Goal: Information Seeking & Learning: Find specific fact

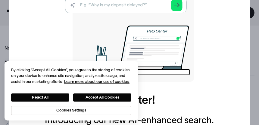
scroll to position [90, 0]
click at [160, 100] on div "Better answers, faster! Introducing our new AI-enhanced search. Try it now!" at bounding box center [129, 117] width 169 height 48
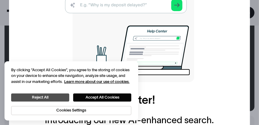
scroll to position [241, 0]
click at [40, 97] on button "Reject All" at bounding box center [40, 98] width 58 height 8
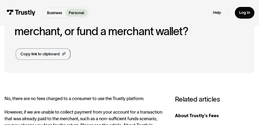
scroll to position [30, 0]
